Goal: Complete application form

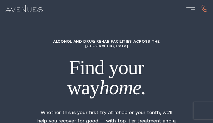
type input "czaHraCDyrisvfm"
type input "UliMCZjDXMJIRaV"
type input "eCvIyvTpCz"
type input "DLvDzJpY"
type input "JTKKvREx"
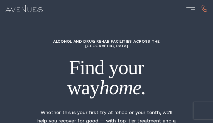
type input "4080748227"
type input "[EMAIL_ADDRESS][DOMAIN_NAME]"
type input "igJpCORslmPCkJ"
type input "6327766496"
type input "[EMAIL_ADDRESS][DOMAIN_NAME]"
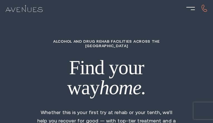
type input "OsksByjmMHPkNaAR"
radio input "true"
